Goal: Communication & Community: Answer question/provide support

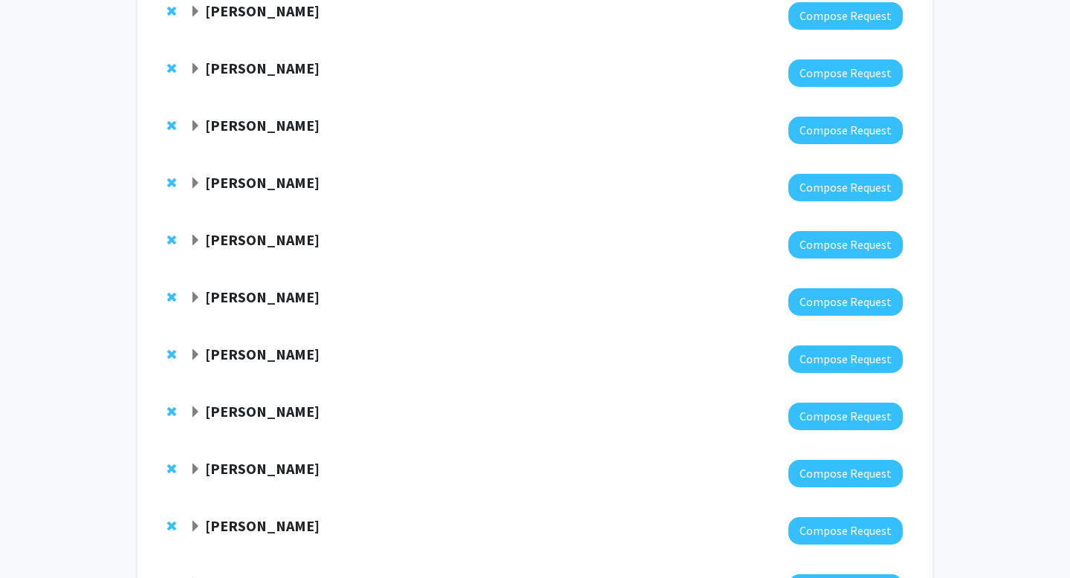
scroll to position [462, 0]
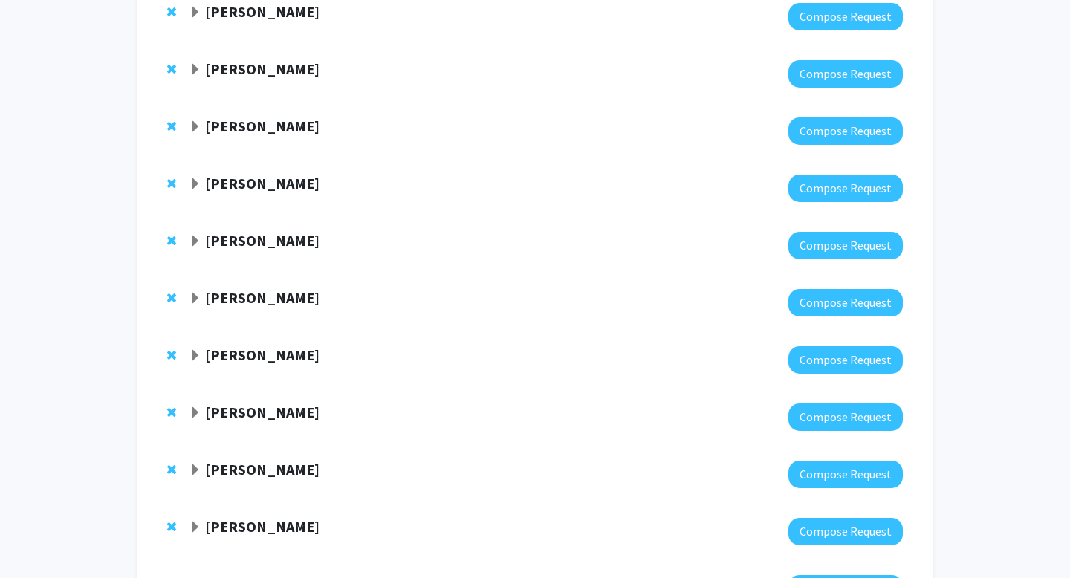
click at [258, 187] on strong "[PERSON_NAME]" at bounding box center [262, 183] width 114 height 19
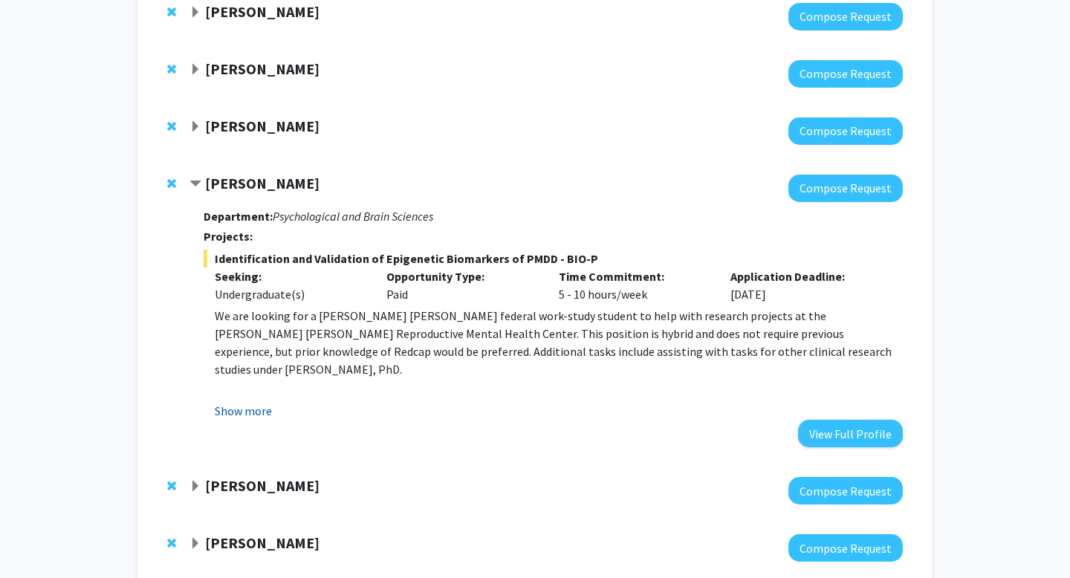
click at [245, 411] on button "Show more" at bounding box center [243, 411] width 57 height 18
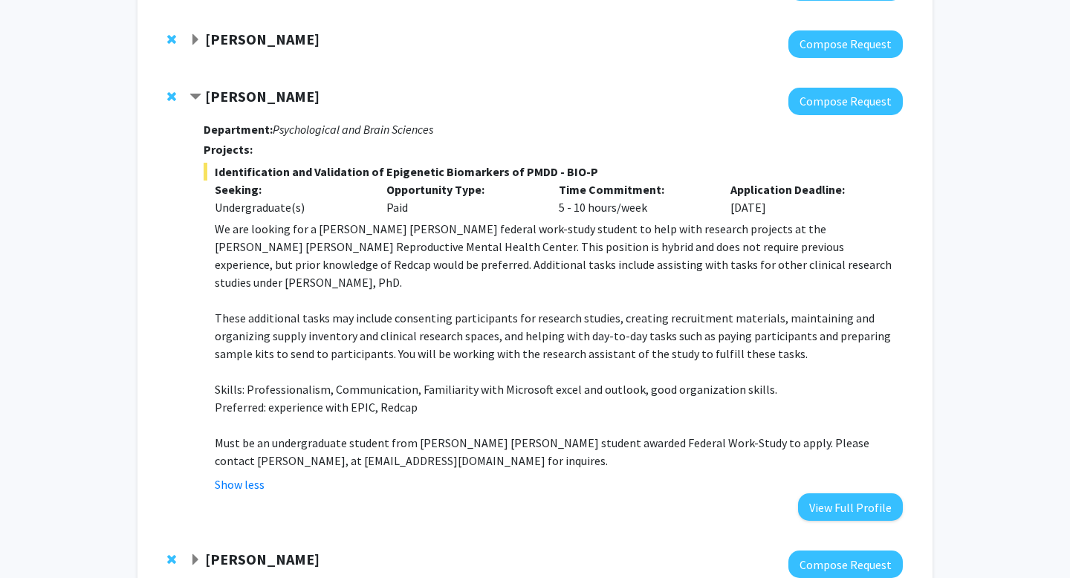
scroll to position [624, 0]
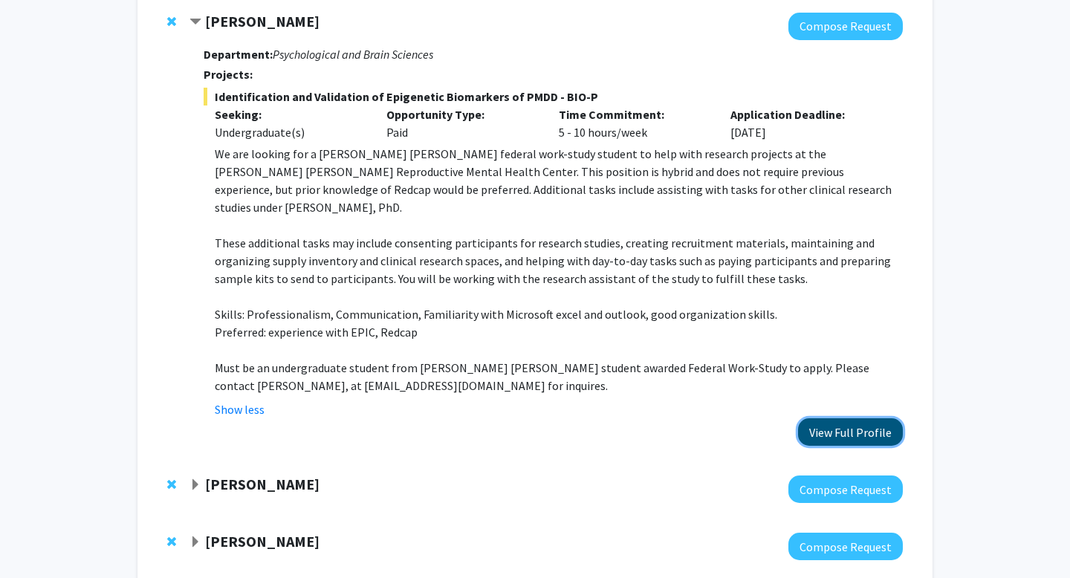
click at [839, 419] on button "View Full Profile" at bounding box center [850, 433] width 105 height 28
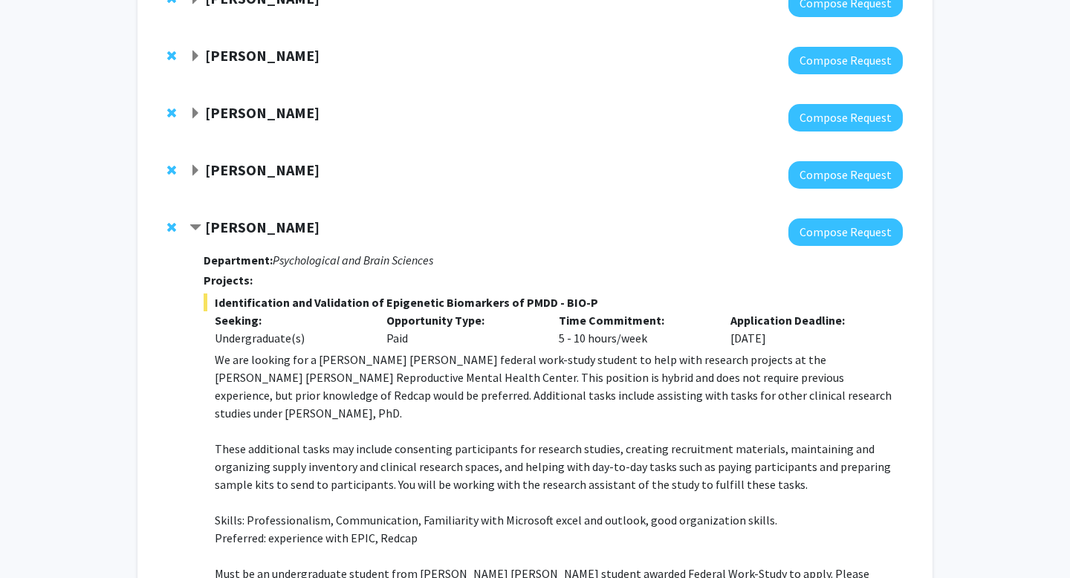
scroll to position [567, 0]
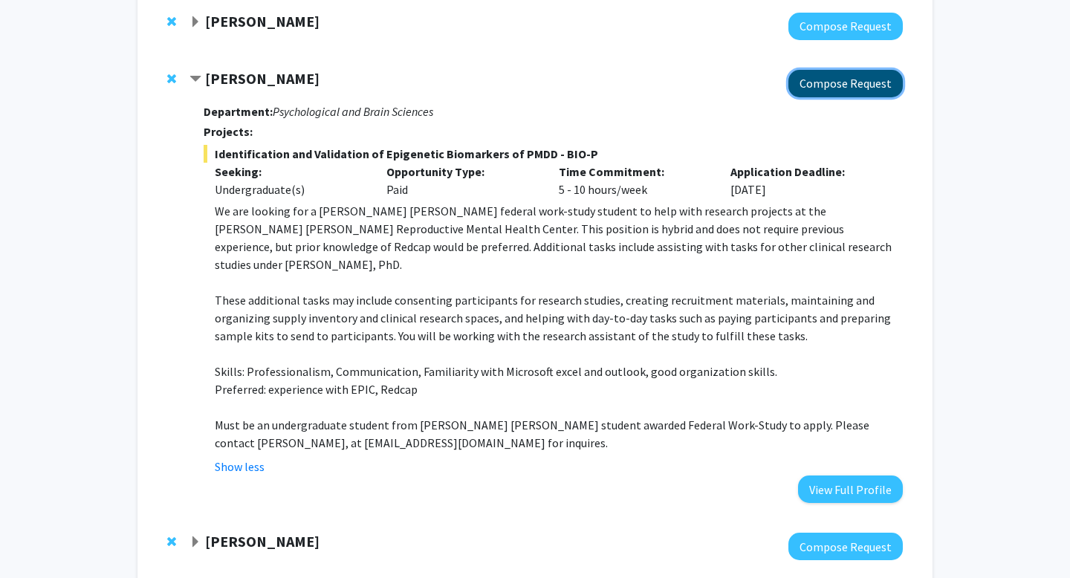
click at [813, 79] on button "Compose Request" at bounding box center [846, 84] width 114 height 28
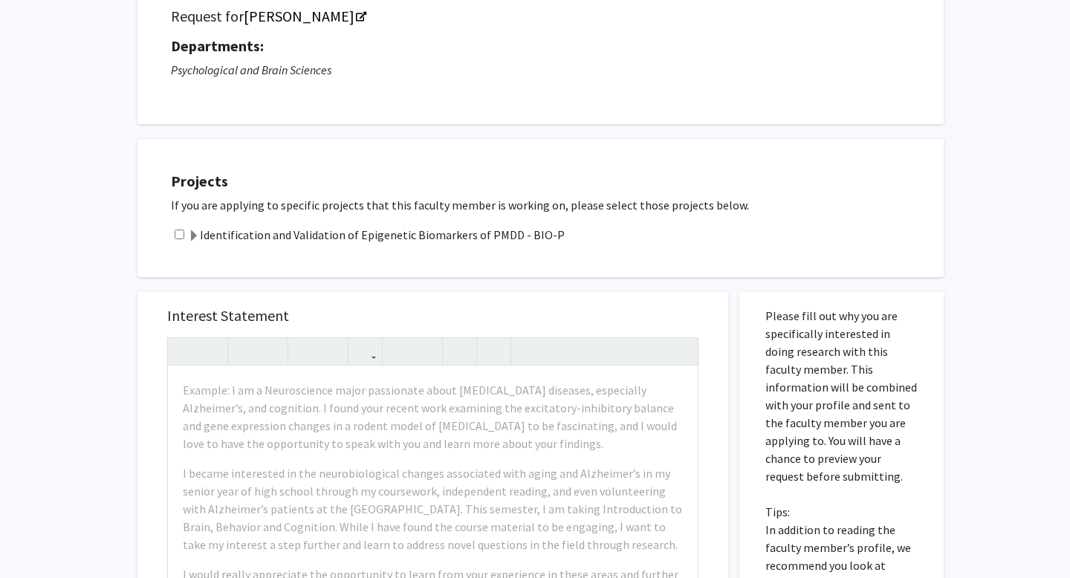
scroll to position [130, 0]
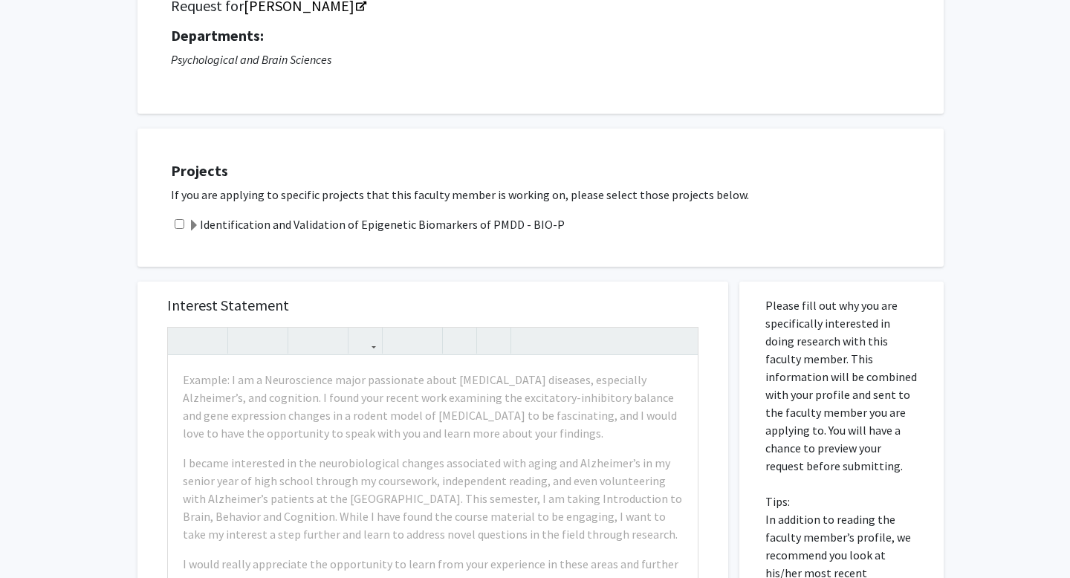
click at [360, 221] on label "Identification and Validation of Epigenetic Biomarkers of PMDD - BIO-P" at bounding box center [376, 225] width 377 height 18
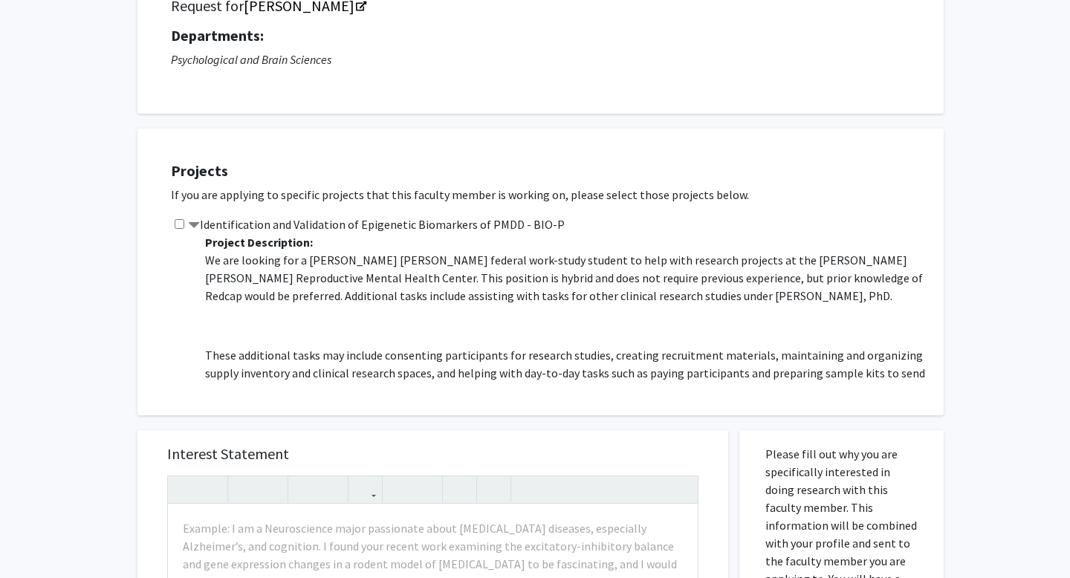
click at [178, 219] on input "checkbox" at bounding box center [180, 224] width 10 height 10
checkbox input "true"
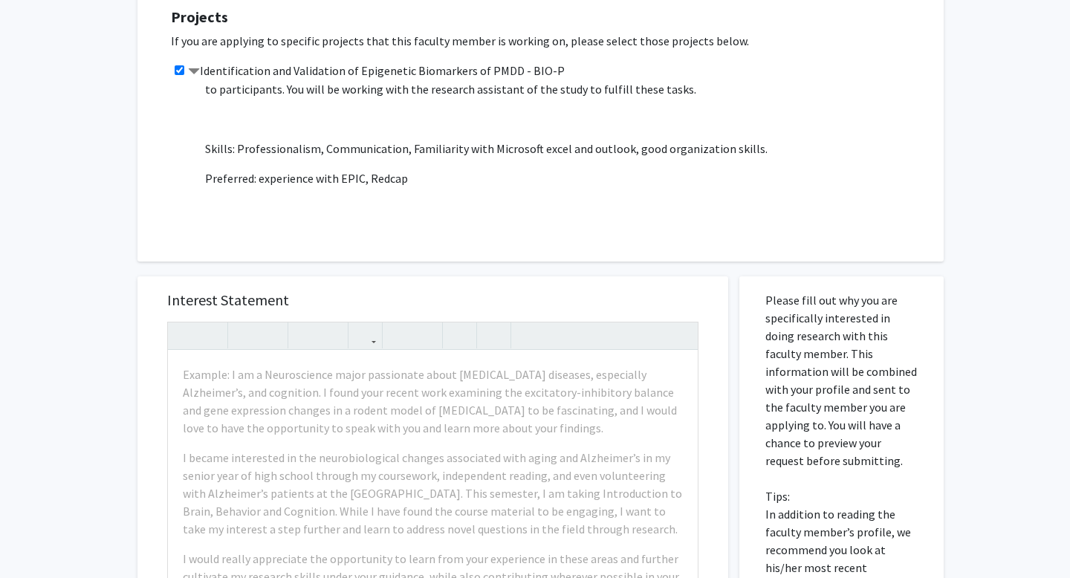
scroll to position [384, 0]
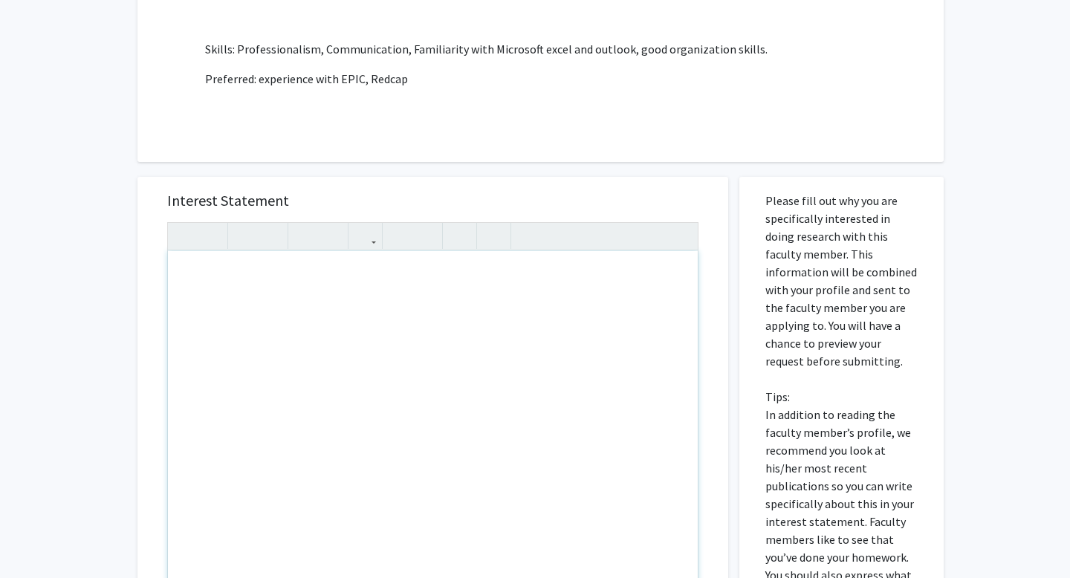
paste div "Note to users with screen readers: Please press Alt+0 or Option+0 to deactivate…"
type textarea "<l>Ip Do.Sitam,&cons; </a> <e>S doei tem inc utlab etdo. Ma aliq en Admin Veni,…"
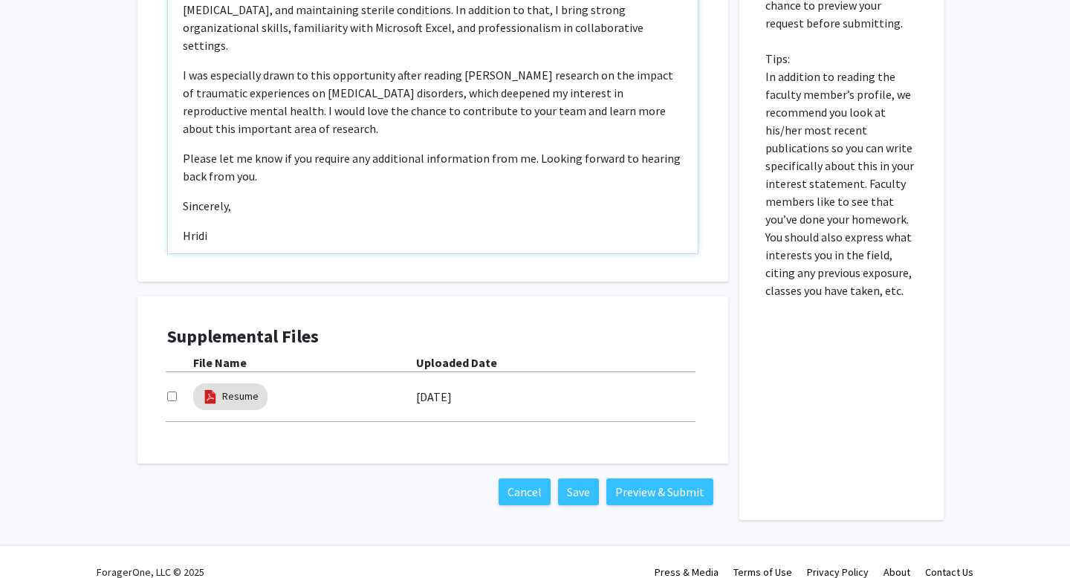
scroll to position [742, 0]
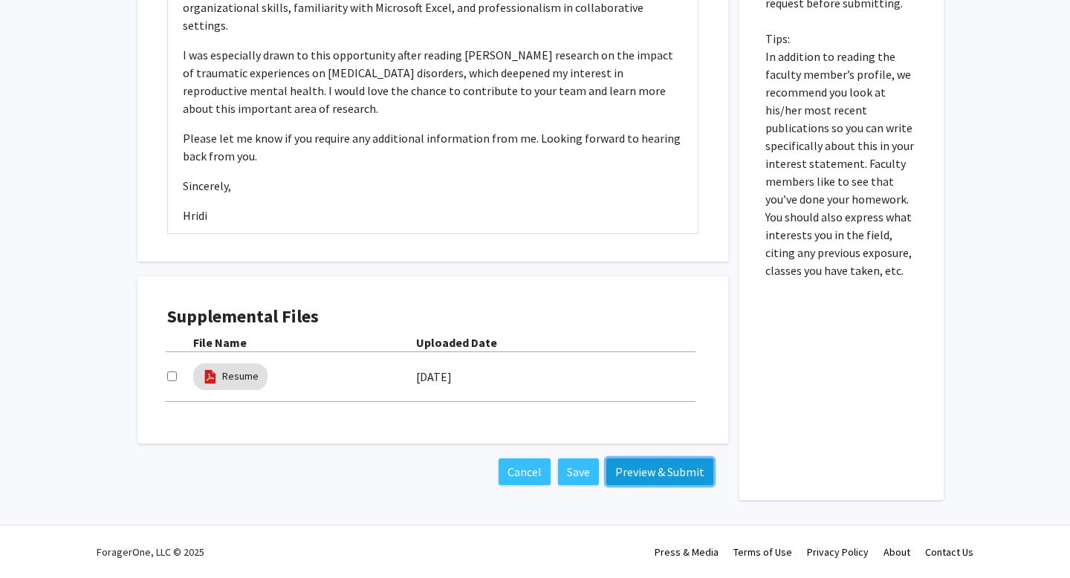
click at [627, 464] on button "Preview & Submit" at bounding box center [660, 472] width 107 height 27
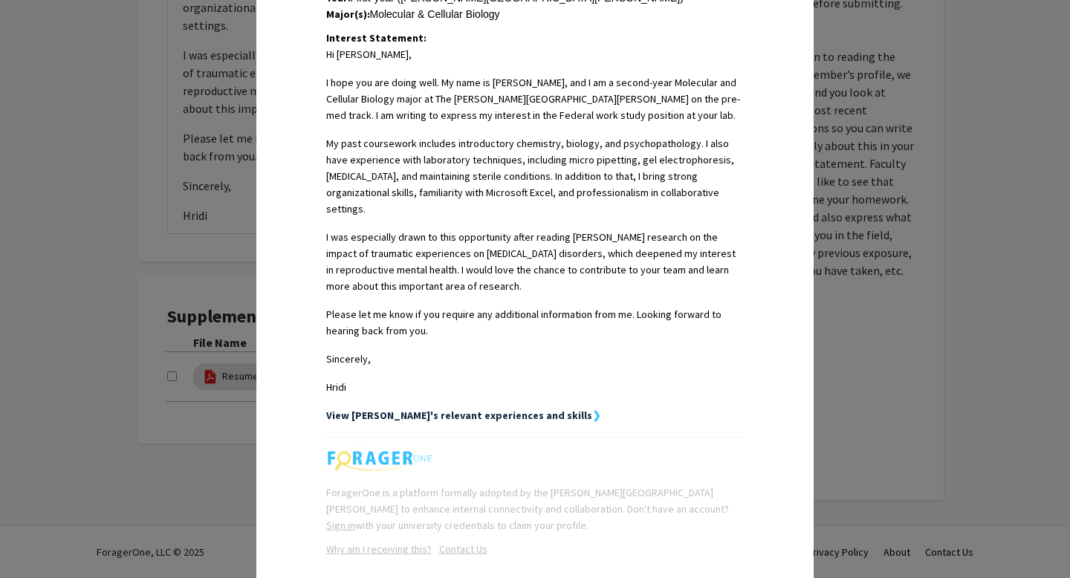
scroll to position [433, 0]
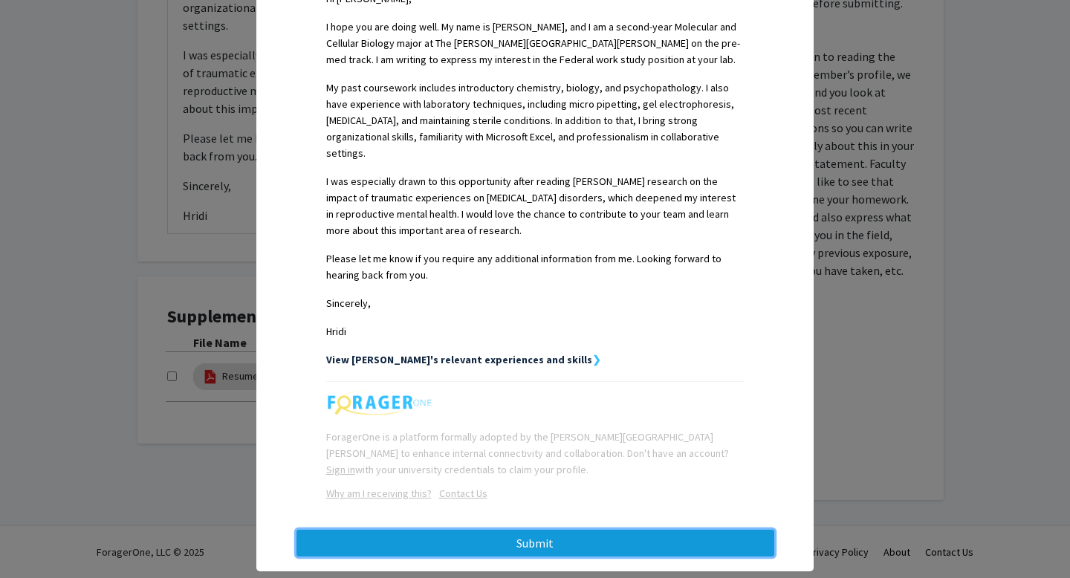
click at [606, 530] on button "Submit" at bounding box center [536, 543] width 478 height 27
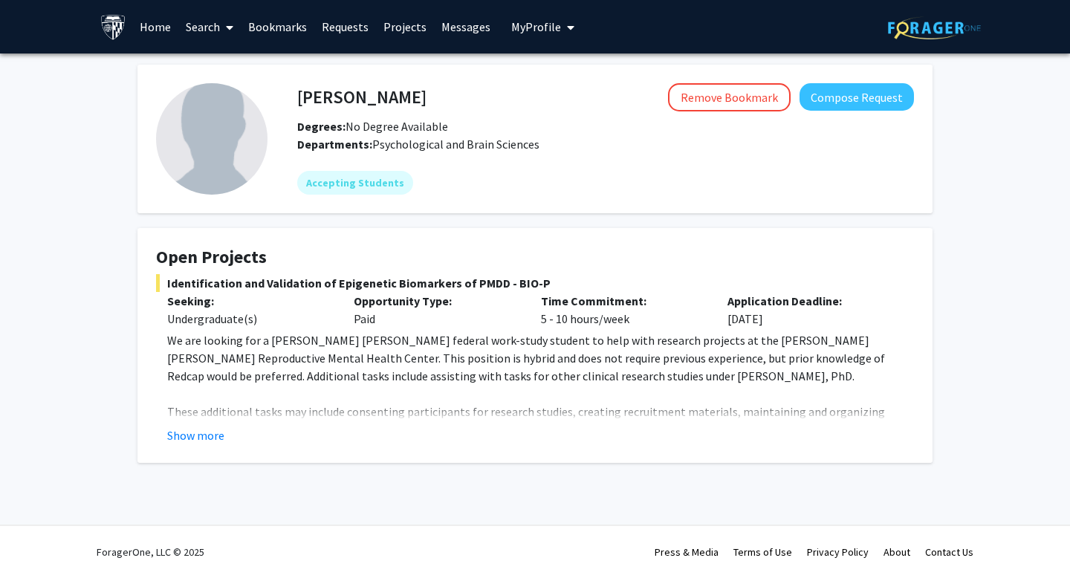
click at [190, 444] on fg-card "Open Projects Identification and Validation of Epigenetic Biomarkers of PMDD - …" at bounding box center [535, 345] width 795 height 235
click at [204, 442] on button "Show more" at bounding box center [195, 436] width 57 height 18
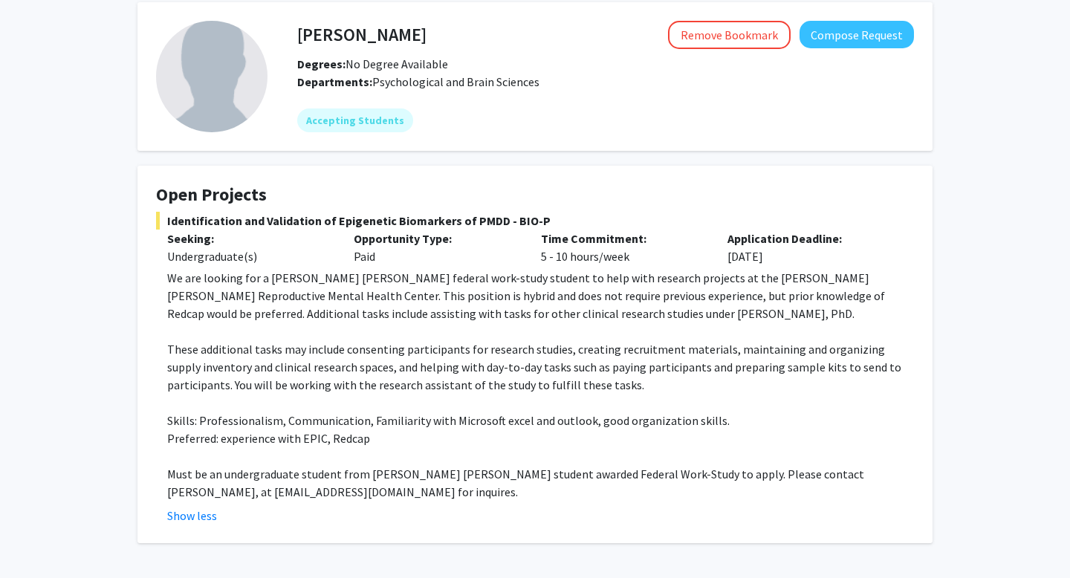
scroll to position [74, 0]
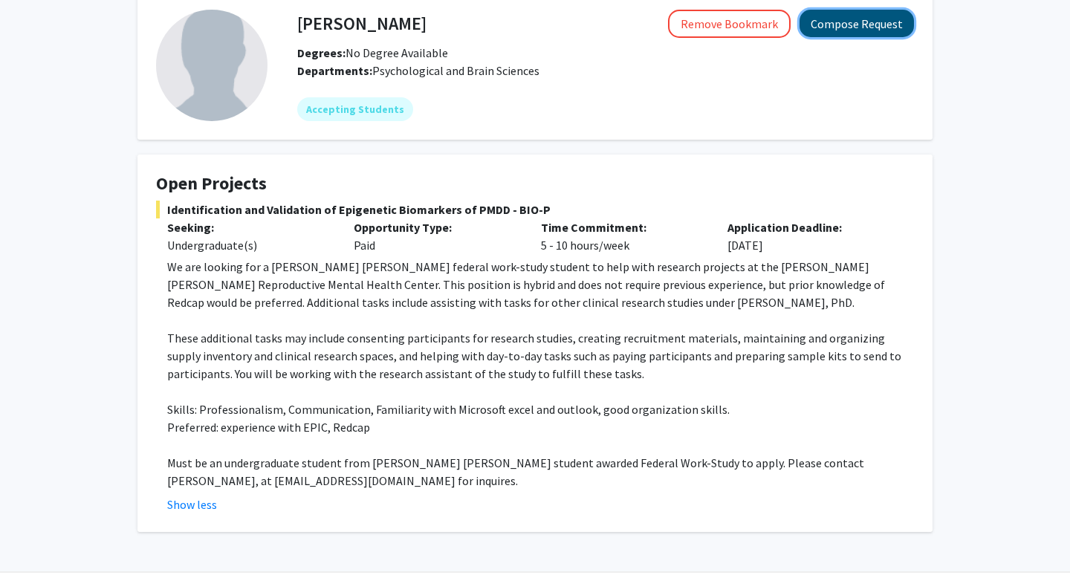
click at [821, 27] on button "Compose Request" at bounding box center [857, 24] width 114 height 28
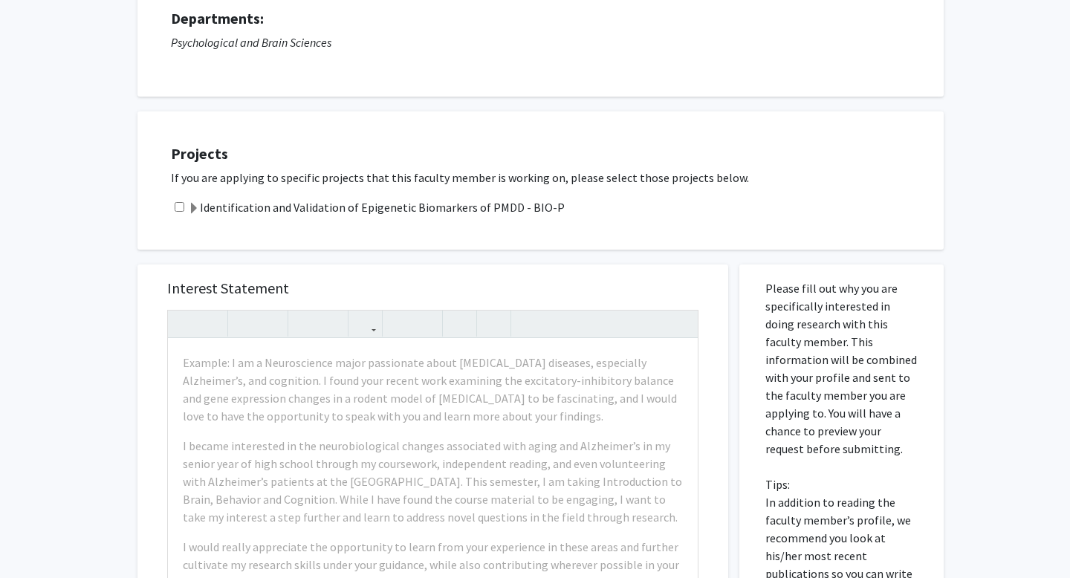
scroll to position [160, 0]
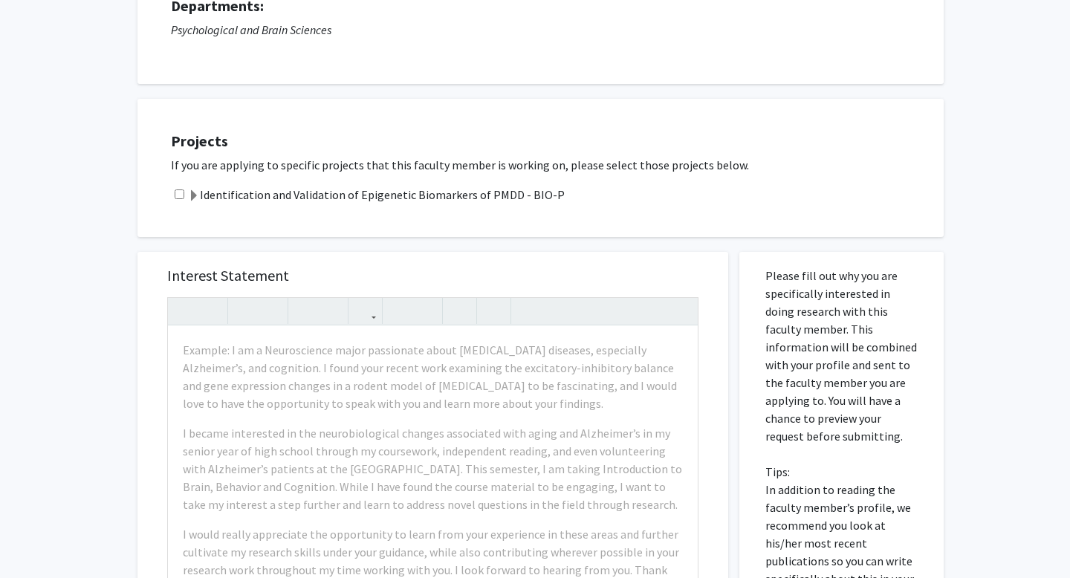
click at [427, 202] on label "Identification and Validation of Epigenetic Biomarkers of PMDD - BIO-P" at bounding box center [376, 195] width 377 height 18
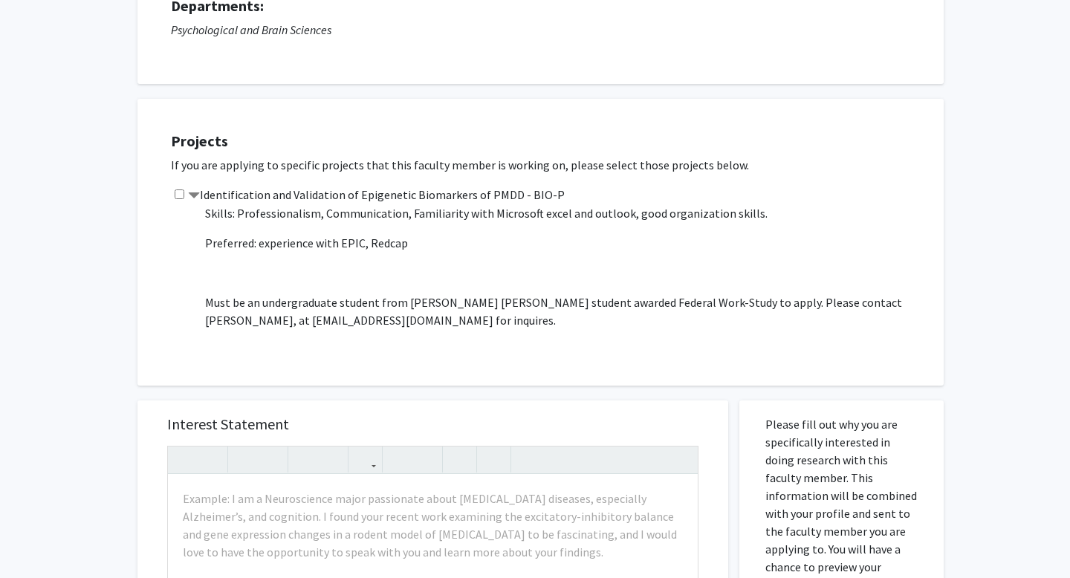
scroll to position [315, 0]
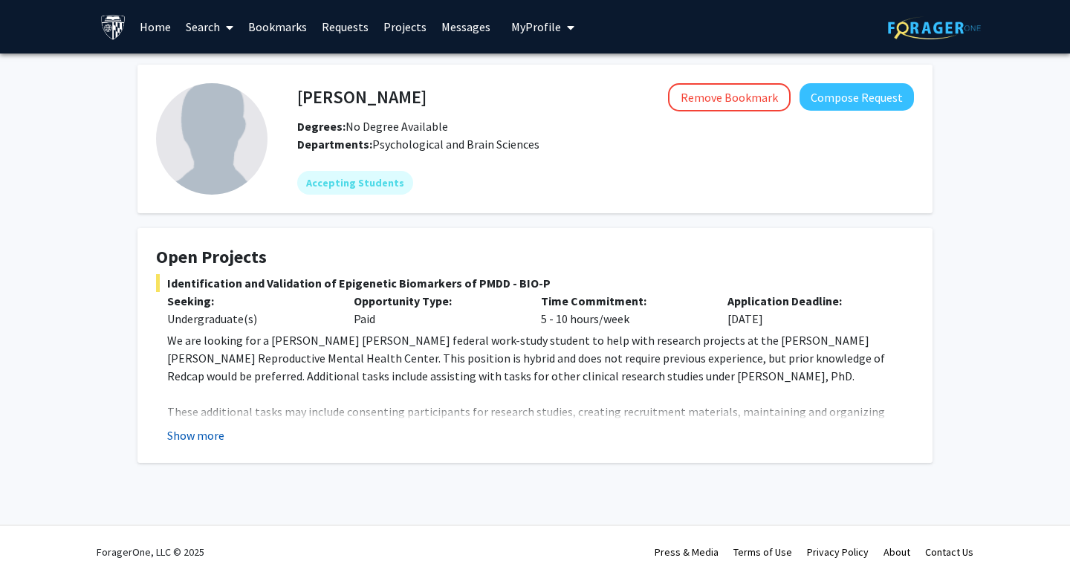
click at [207, 436] on button "Show more" at bounding box center [195, 436] width 57 height 18
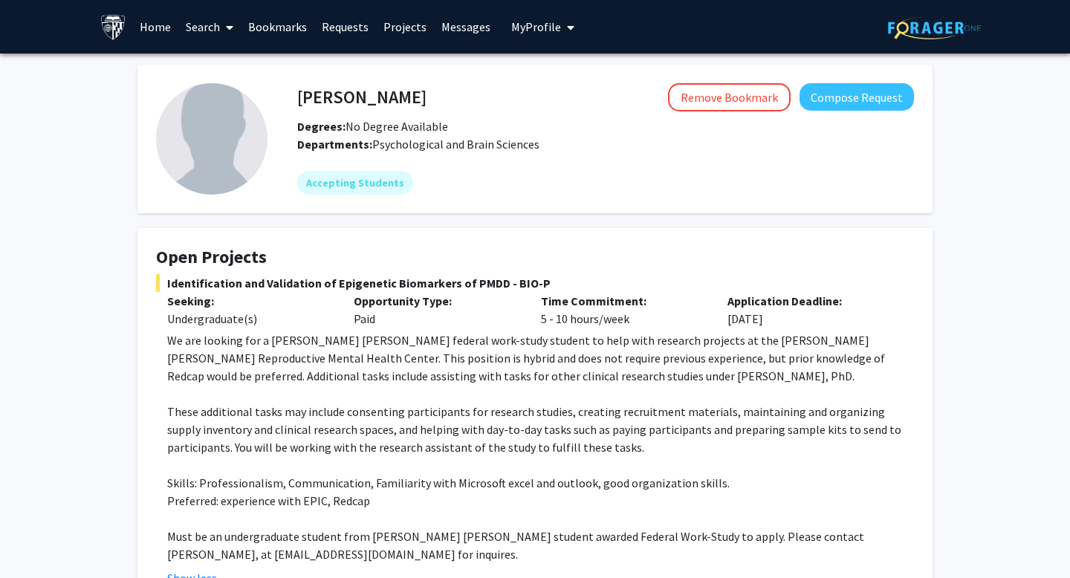
click at [377, 94] on h4 "[PERSON_NAME]" at bounding box center [361, 97] width 129 height 28
copy h4 "[PERSON_NAME]"
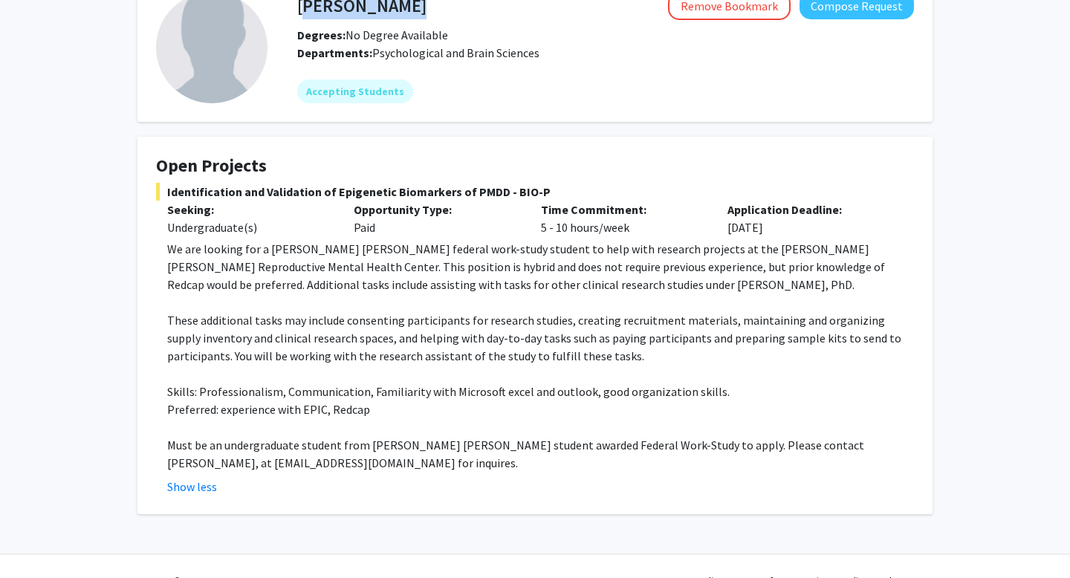
scroll to position [102, 0]
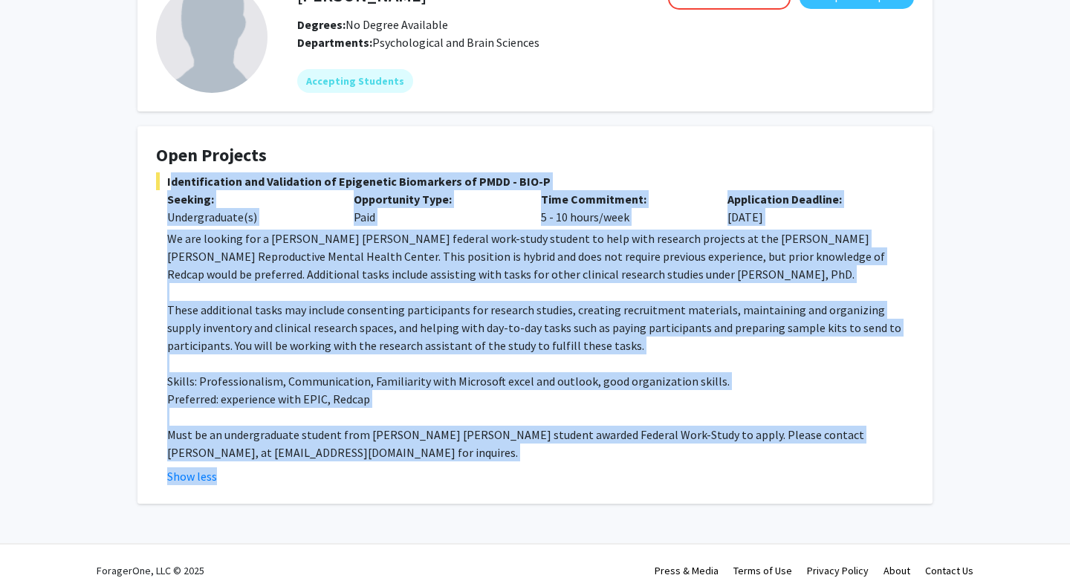
drag, startPoint x: 158, startPoint y: 178, endPoint x: 299, endPoint y: 471, distance: 324.8
click at [299, 471] on div "Identification and Validation of Epigenetic Biomarkers of PMDD - BIO-P Seeking:…" at bounding box center [535, 328] width 758 height 313
copy div "Identification and Validation of Epigenetic Biomarkers of PMDD - BIO-P Seeking:…"
click at [446, 219] on div "Opportunity Type: Paid" at bounding box center [436, 208] width 187 height 36
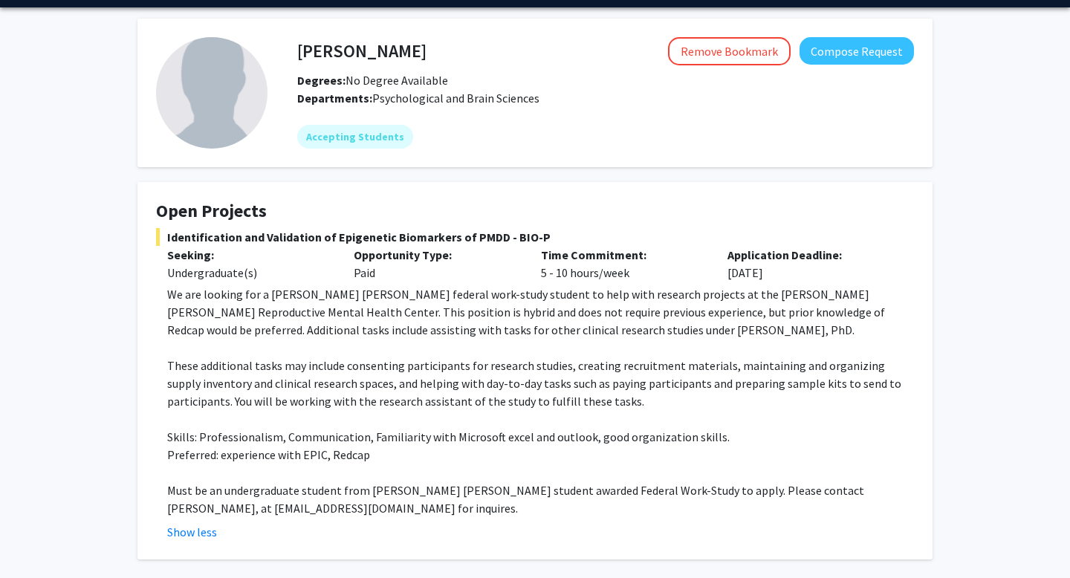
scroll to position [48, 0]
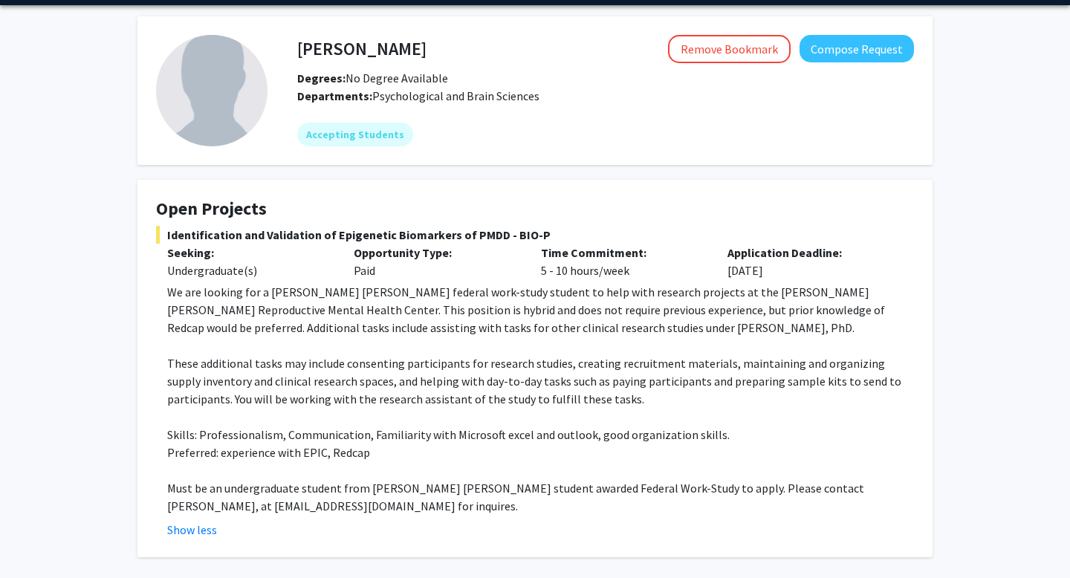
click at [300, 231] on span "Identification and Validation of Epigenetic Biomarkers of PMDD - BIO-P" at bounding box center [535, 235] width 758 height 18
copy span "Identification and Validation of Epigenetic Biomarkers of PMDD - BIO-P"
click at [302, 232] on span "Identification and Validation of Epigenetic Biomarkers of PMDD - BIO-P" at bounding box center [535, 235] width 758 height 18
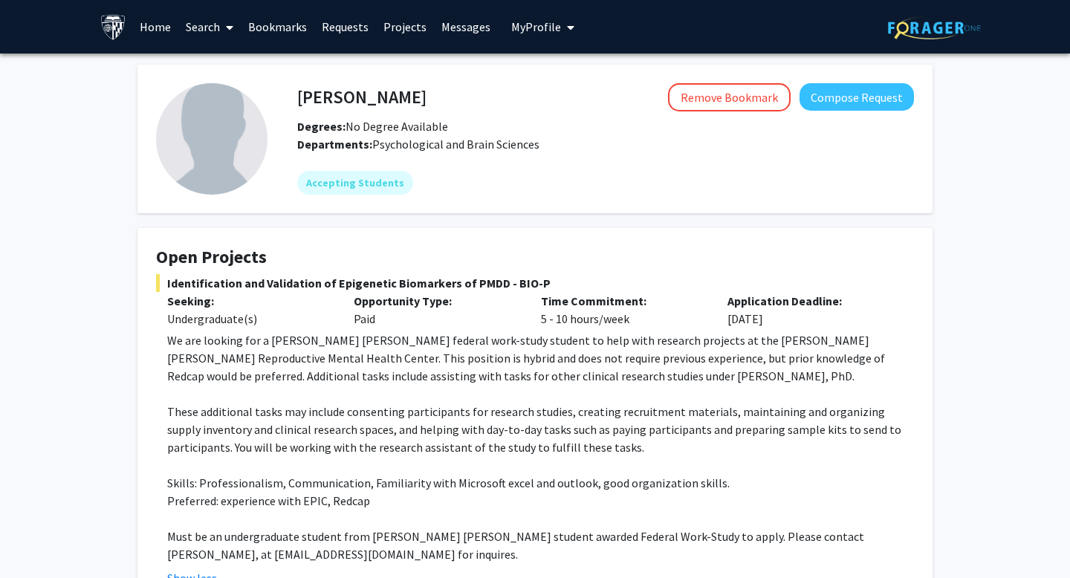
scroll to position [7, 0]
